Goal: Obtain resource: Download file/media

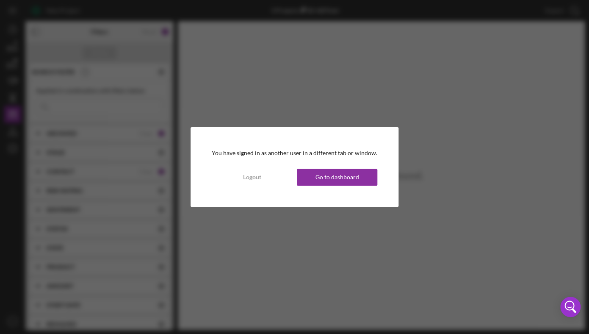
click at [364, 176] on button "Go to dashboard" at bounding box center [337, 177] width 81 height 17
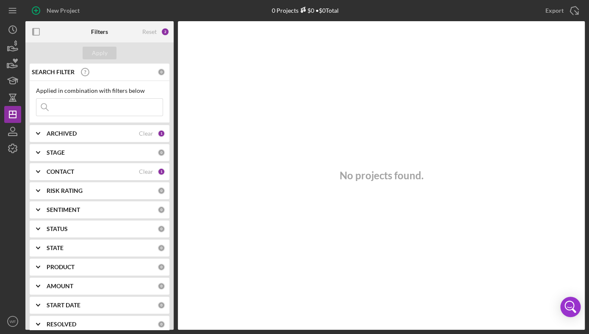
click at [94, 111] on input at bounding box center [99, 107] width 126 height 17
type input "[PERSON_NAME]"
click at [79, 174] on div "CONTACT" at bounding box center [93, 171] width 92 height 7
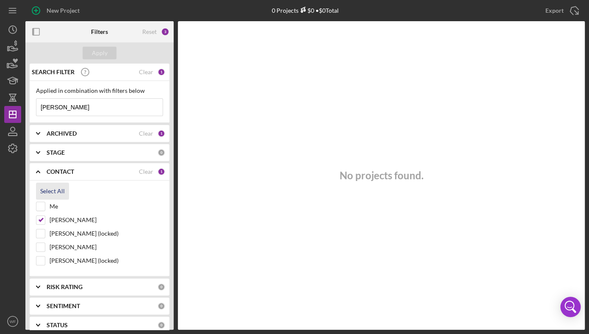
click at [53, 191] on div "Select All" at bounding box center [52, 190] width 25 height 17
checkbox input "true"
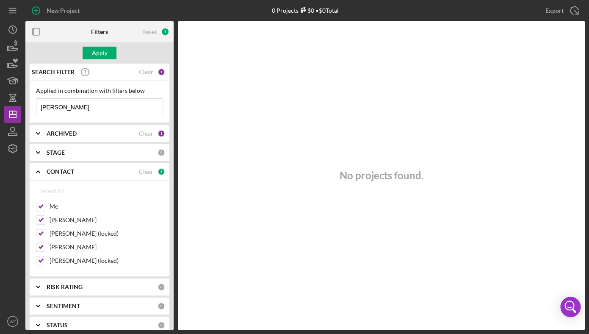
click at [81, 105] on input "[PERSON_NAME]" at bounding box center [99, 107] width 126 height 17
click at [97, 111] on input "[PERSON_NAME]" at bounding box center [99, 107] width 126 height 17
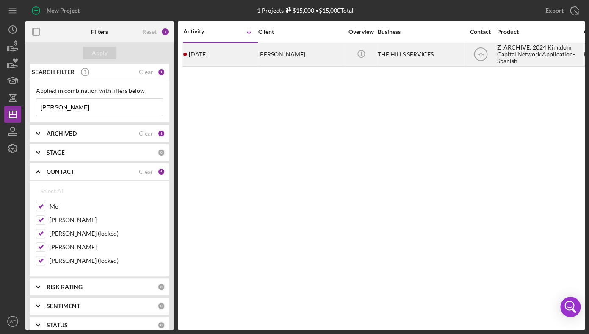
click at [300, 54] on div "[PERSON_NAME]" at bounding box center [300, 54] width 85 height 22
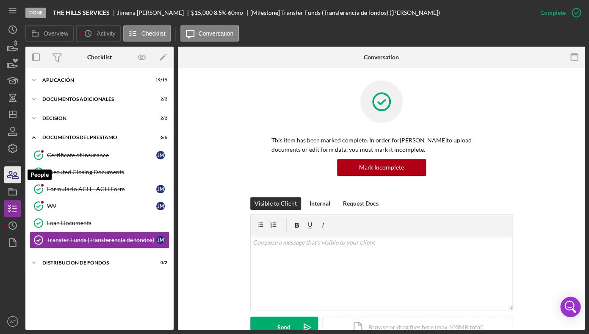
click at [16, 177] on icon "button" at bounding box center [15, 175] width 6 height 6
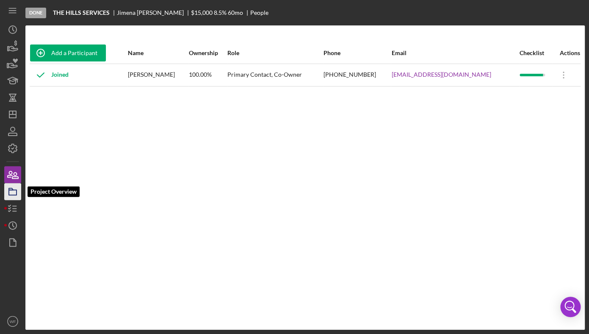
click at [18, 190] on icon "button" at bounding box center [12, 191] width 21 height 21
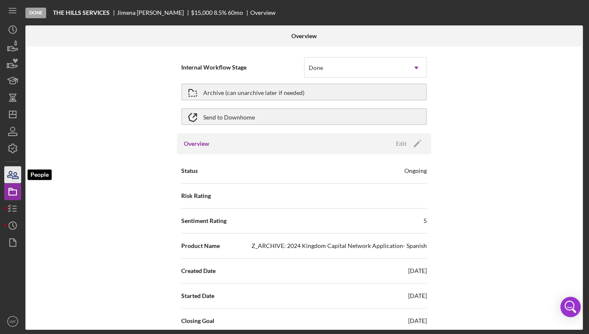
click at [11, 178] on icon "button" at bounding box center [12, 174] width 21 height 21
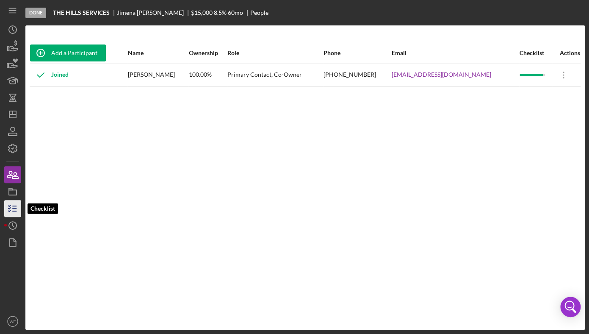
click at [12, 212] on icon "button" at bounding box center [12, 208] width 21 height 21
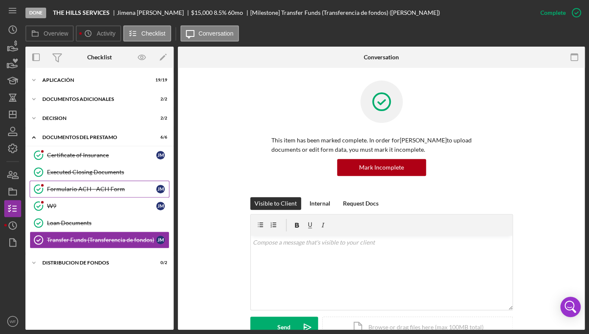
click at [81, 188] on div "Formulario ACH - ACH Form" at bounding box center [101, 188] width 109 height 7
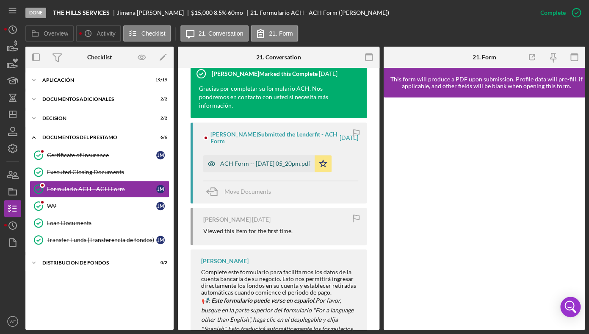
click at [306, 168] on div "ACH Form -- [DATE] 05_20pm.pdf" at bounding box center [258, 163] width 111 height 17
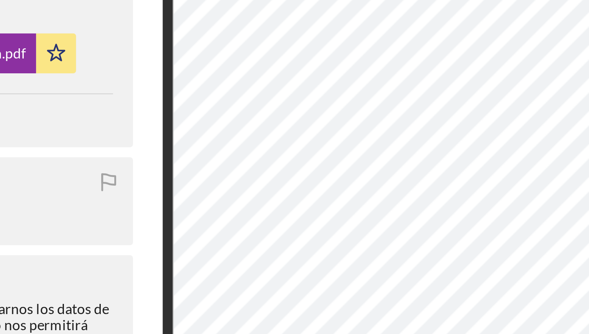
scroll to position [0, 51]
